Goal: Obtain resource: Obtain resource

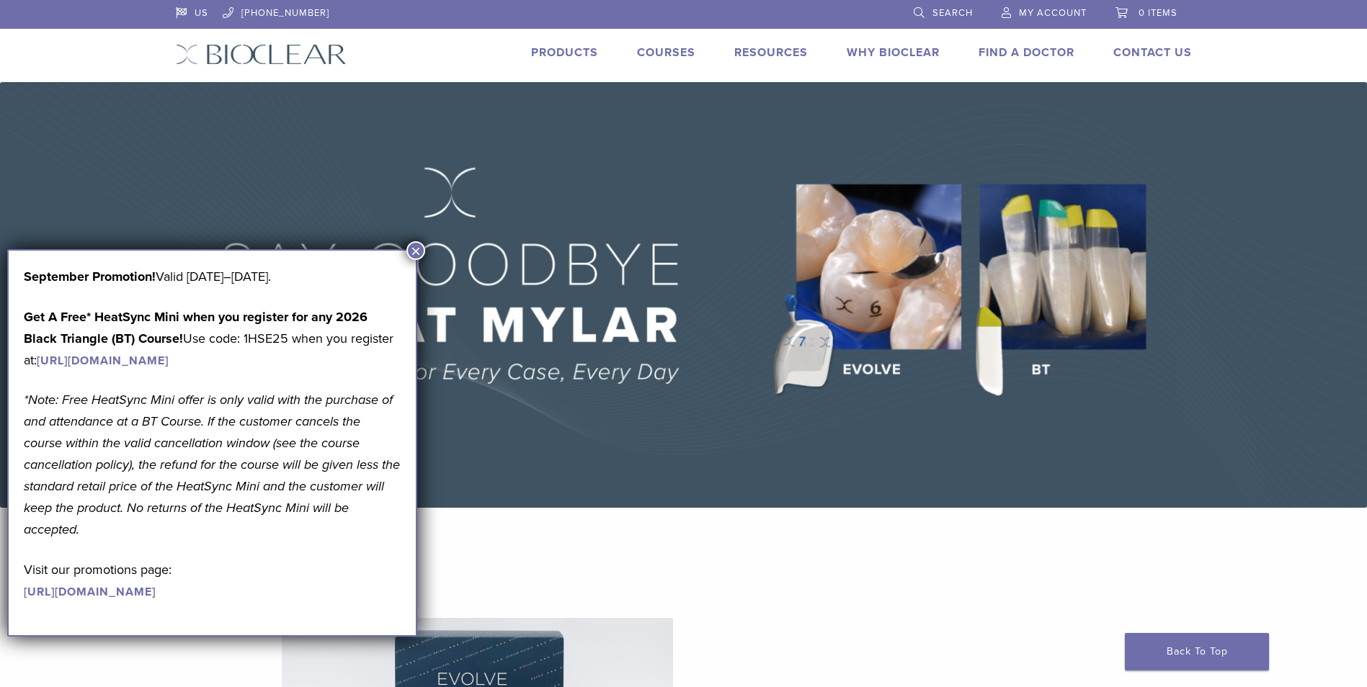
click at [415, 251] on button "×" at bounding box center [415, 250] width 19 height 19
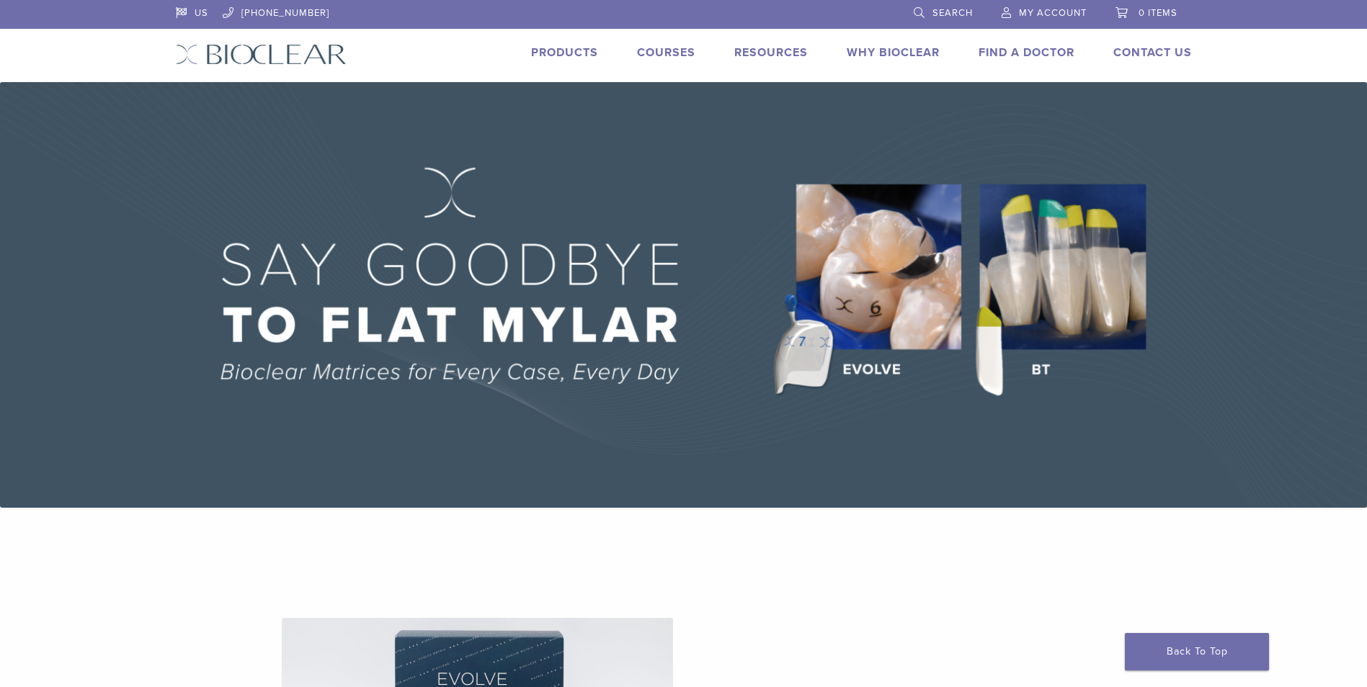
click at [570, 58] on link "Products" at bounding box center [564, 52] width 67 height 14
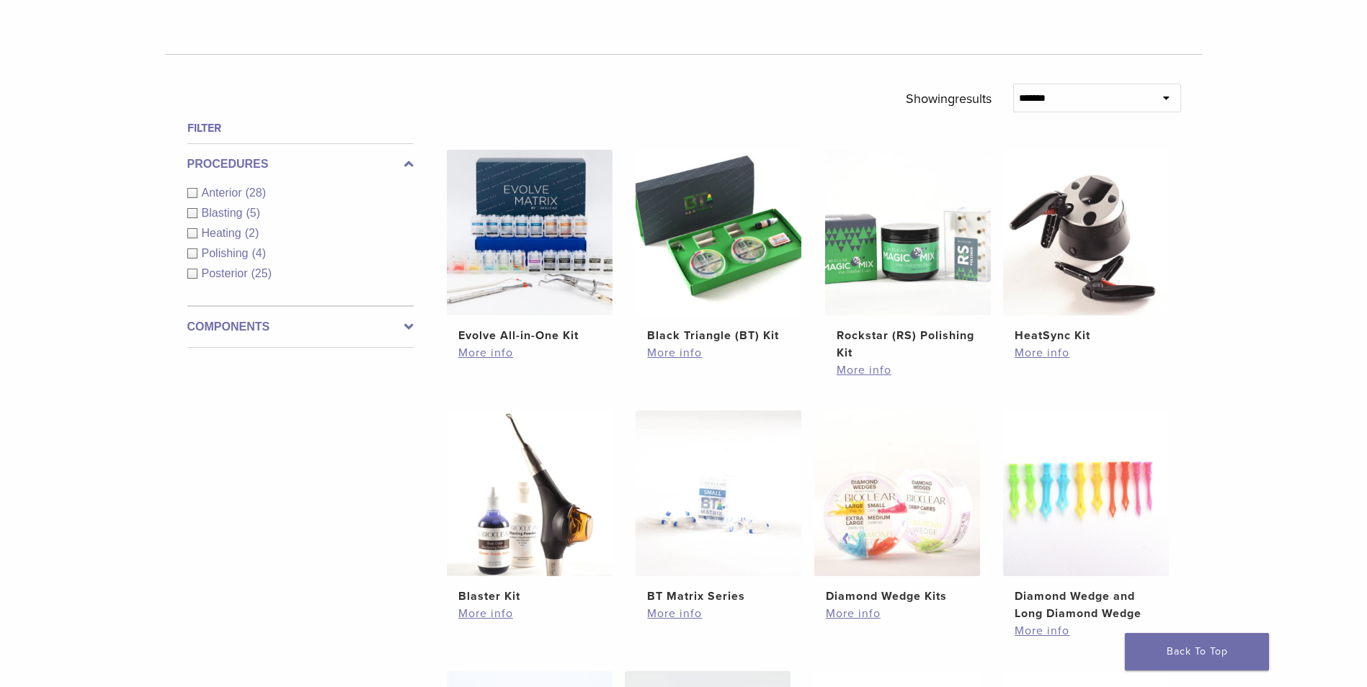
scroll to position [432, 0]
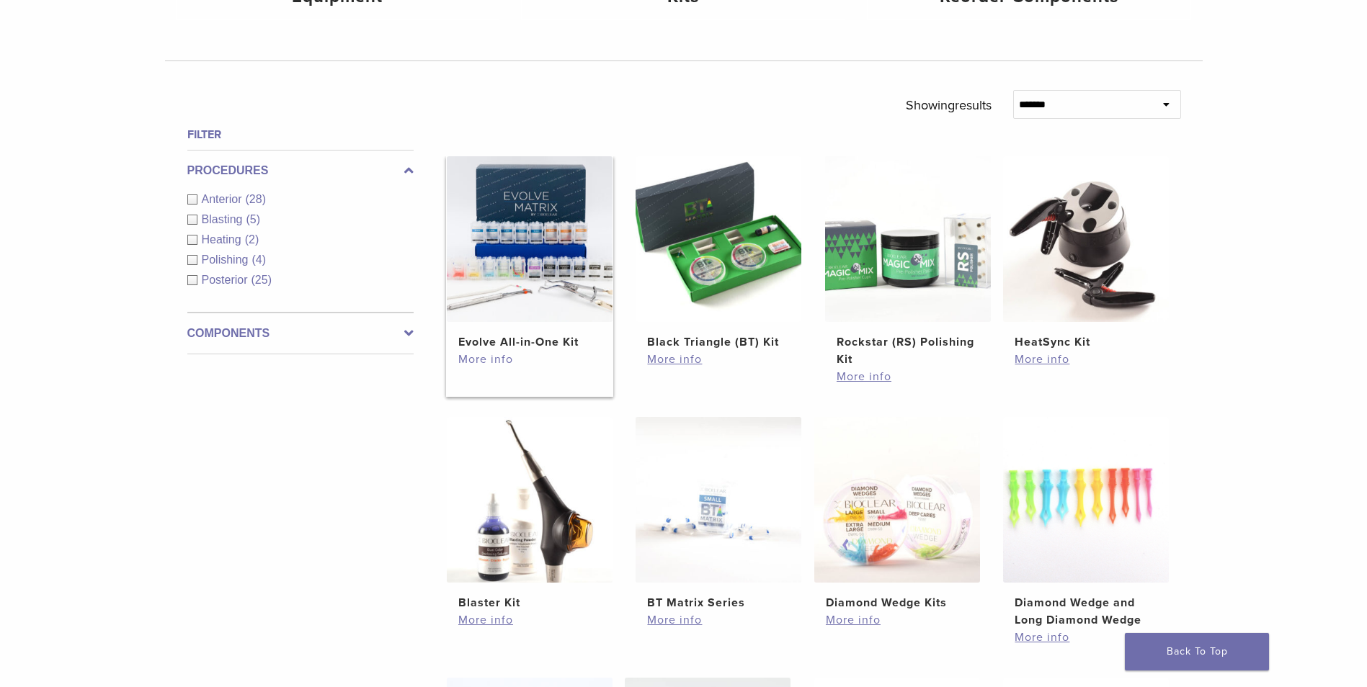
click at [499, 354] on link "More info" at bounding box center [529, 359] width 143 height 17
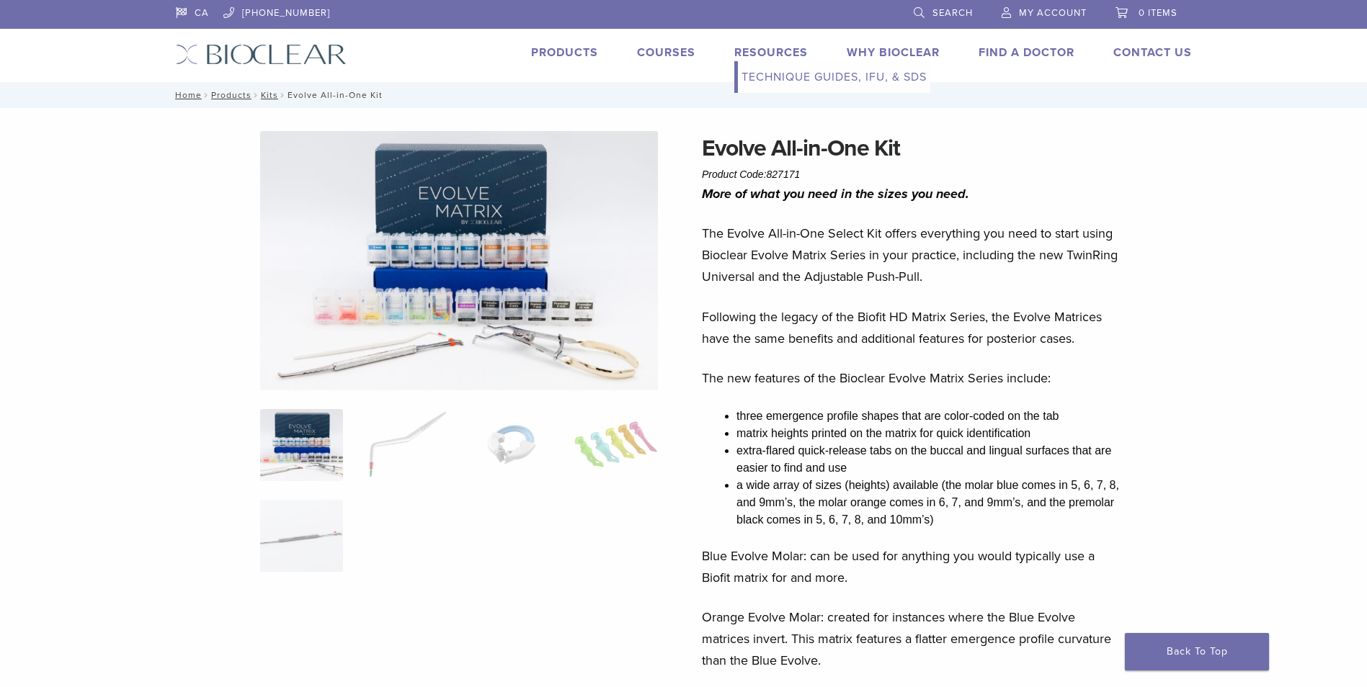
click at [798, 86] on link "Technique Guides, IFU, & SDS" at bounding box center [834, 77] width 192 height 32
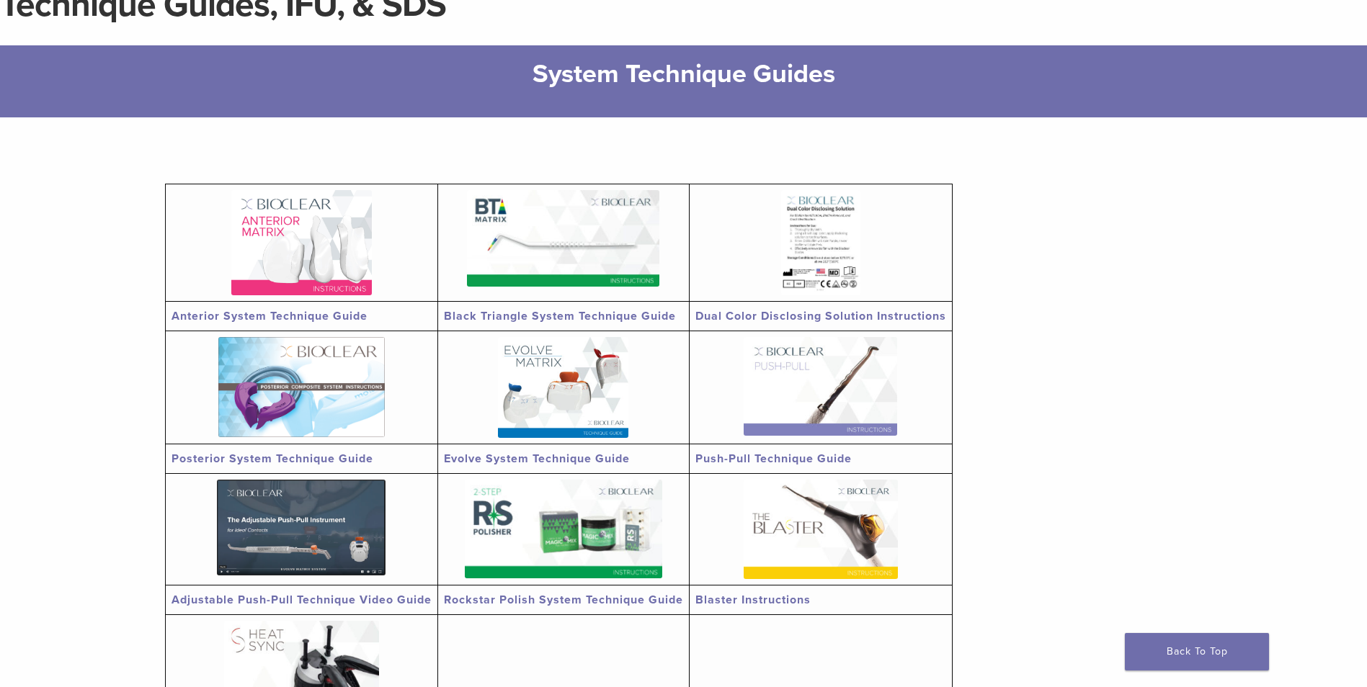
scroll to position [144, 0]
click at [340, 313] on link "Anterior System Technique Guide" at bounding box center [269, 315] width 196 height 14
